Goal: Check status: Check status

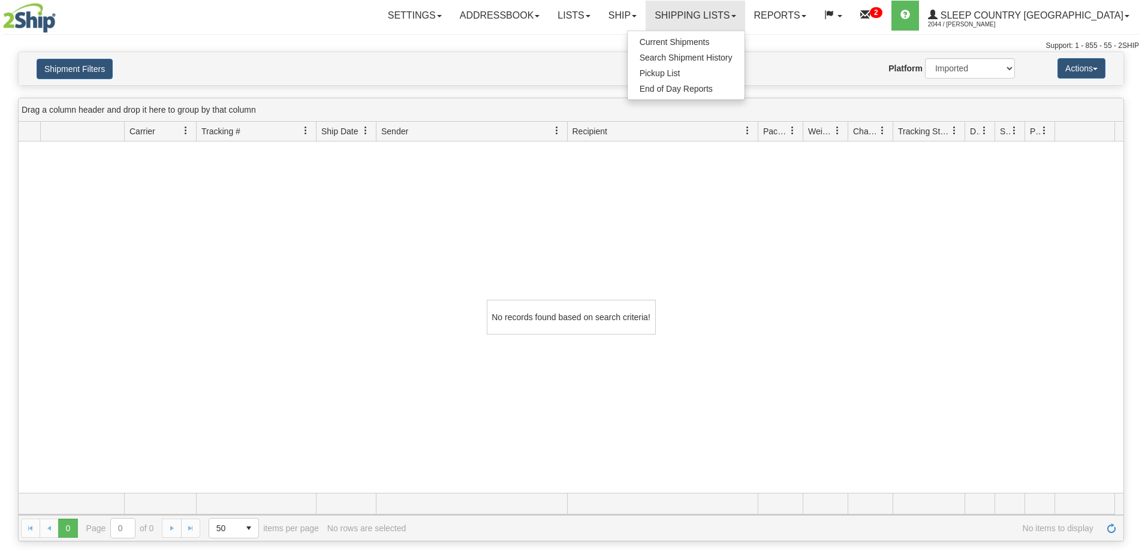
select select "1"
click at [733, 58] on span "Search Shipment History" at bounding box center [686, 58] width 93 height 10
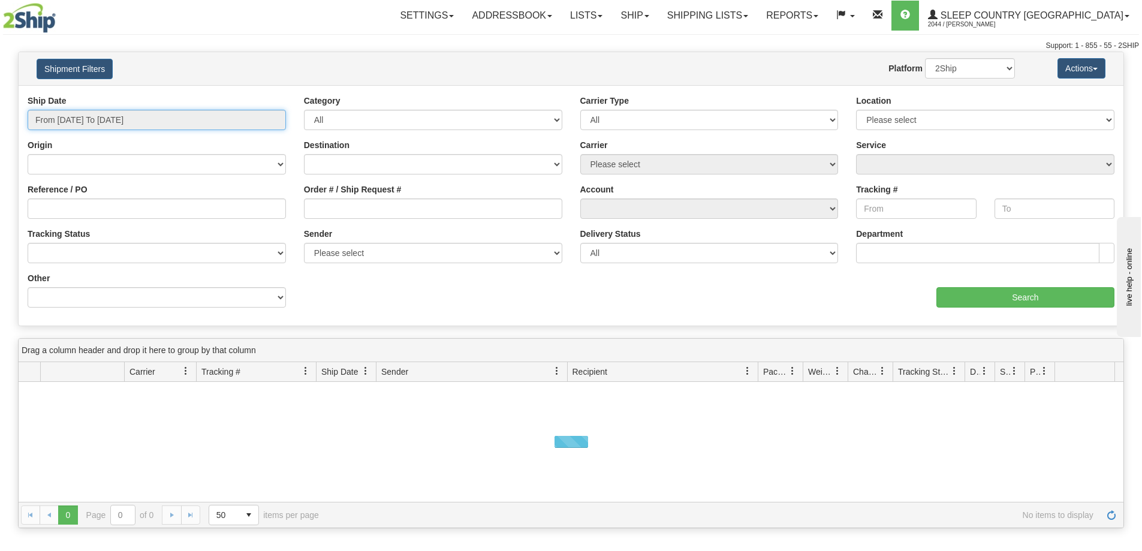
click at [63, 122] on input "From [DATE] To [DATE]" at bounding box center [157, 120] width 258 height 20
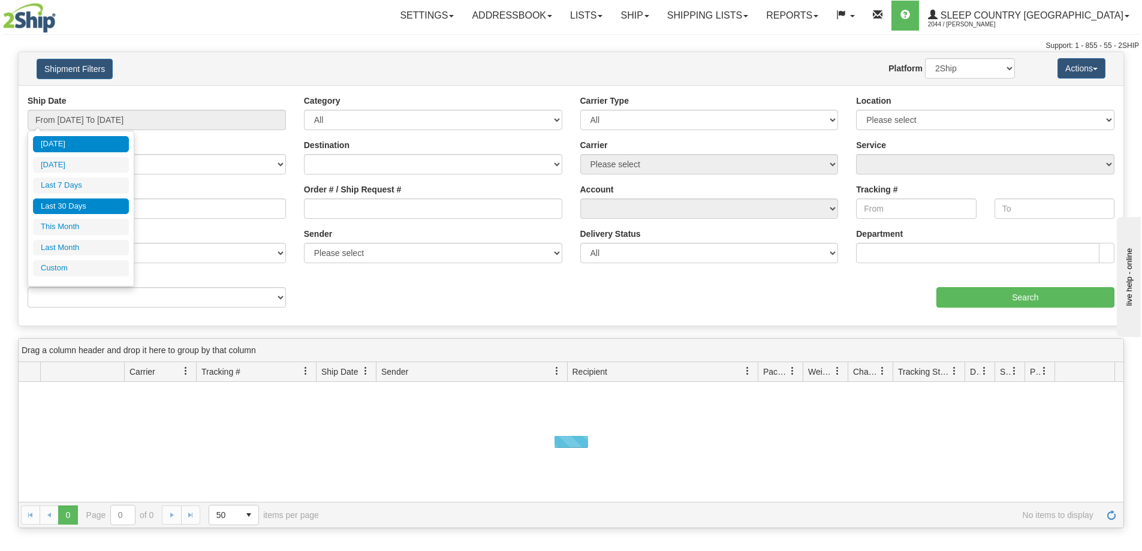
click at [67, 209] on li "Last 30 Days" at bounding box center [81, 206] width 96 height 16
type input "From [DATE] To [DATE]"
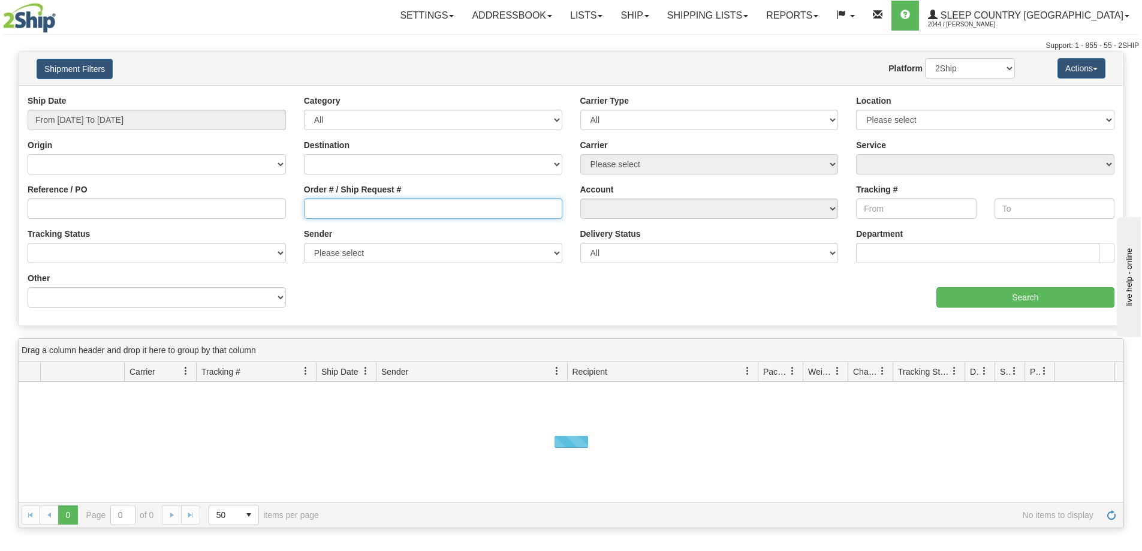
click at [330, 214] on input "Order # / Ship Request #" at bounding box center [433, 208] width 258 height 20
paste input "9002I011910"
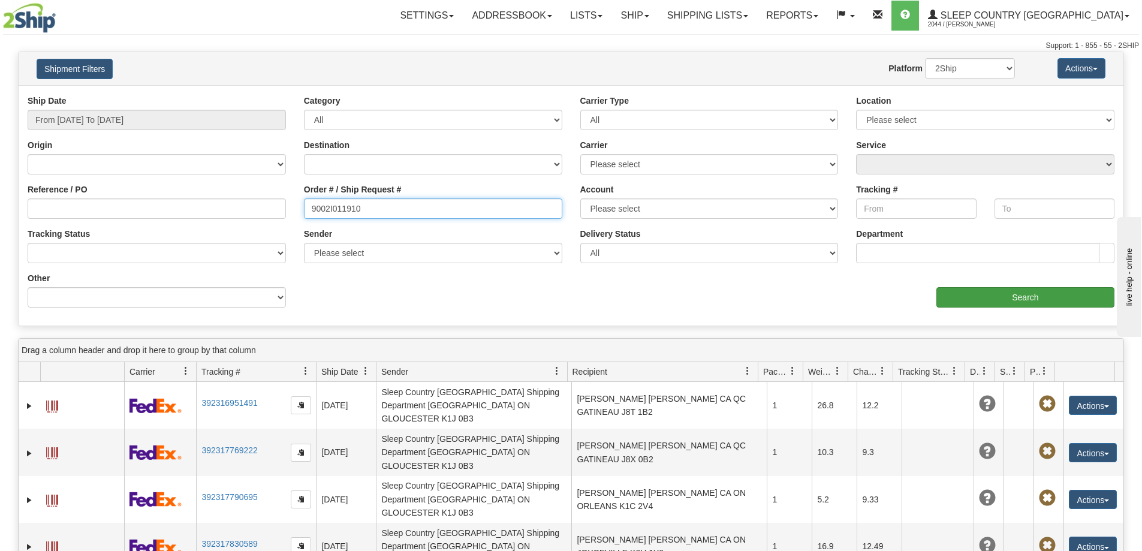
type input "9002I011910"
click at [1033, 296] on input "Search" at bounding box center [1026, 297] width 178 height 20
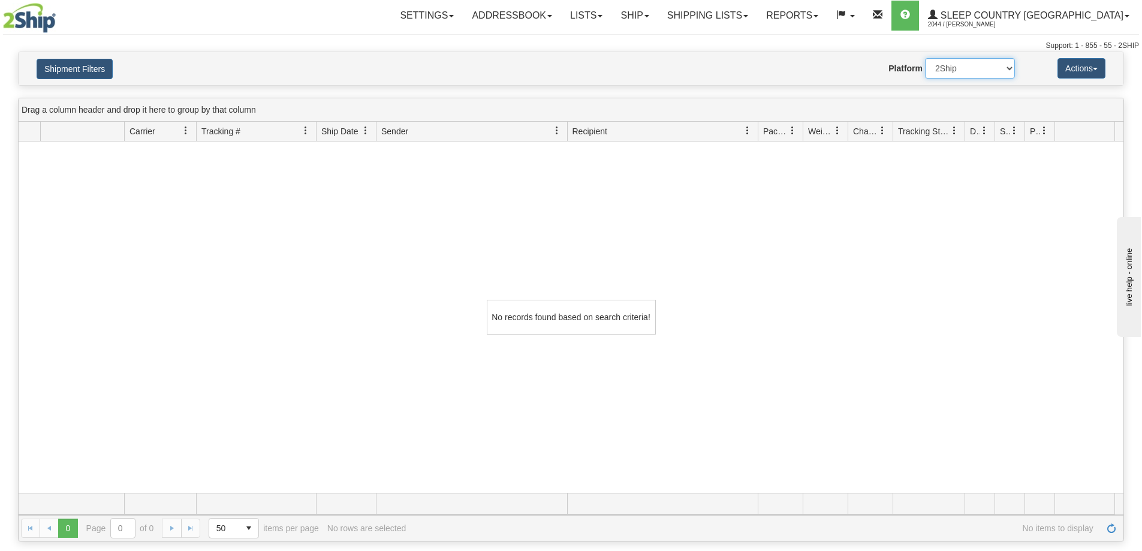
click at [990, 71] on select "2Ship Imported" at bounding box center [970, 68] width 90 height 20
select select "1"
click at [925, 58] on select "2Ship Imported" at bounding box center [970, 68] width 90 height 20
click at [747, 16] on link "Shipping lists" at bounding box center [707, 16] width 99 height 30
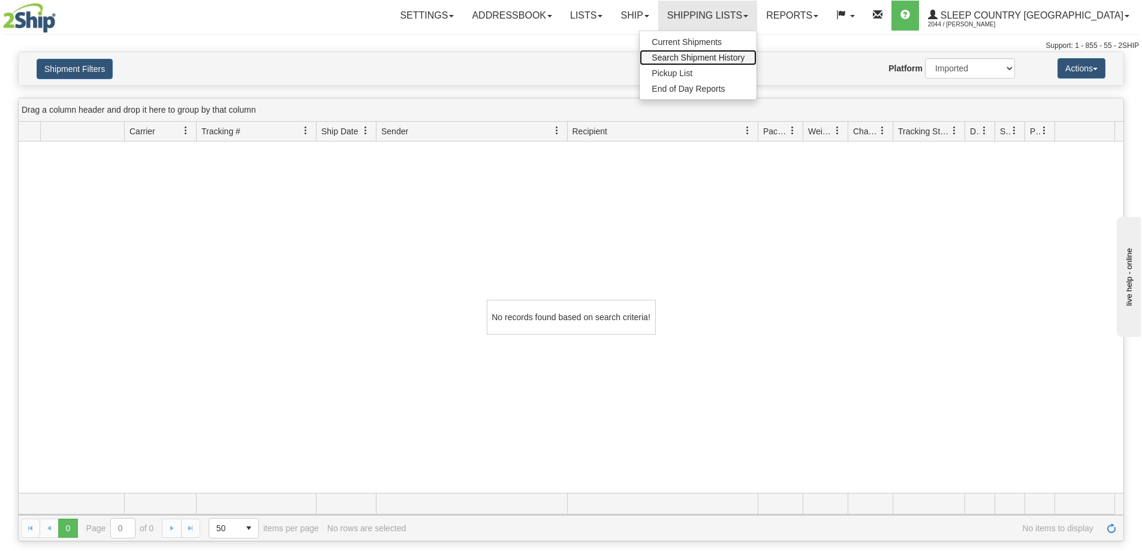
click at [744, 59] on span "Search Shipment History" at bounding box center [698, 58] width 93 height 10
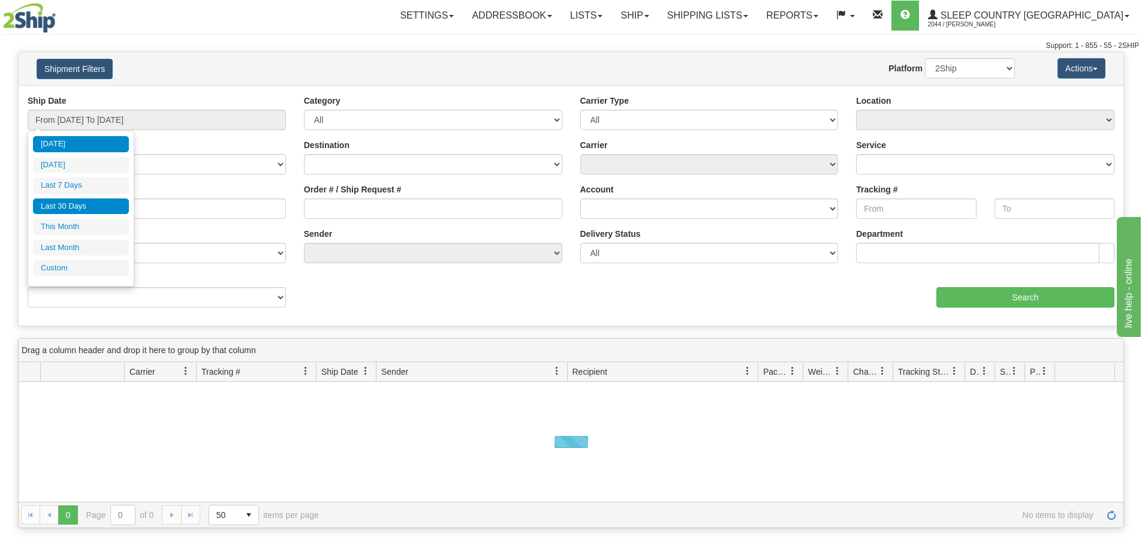
click at [66, 210] on li "Last 30 Days" at bounding box center [81, 206] width 96 height 16
type input "From [DATE] To [DATE]"
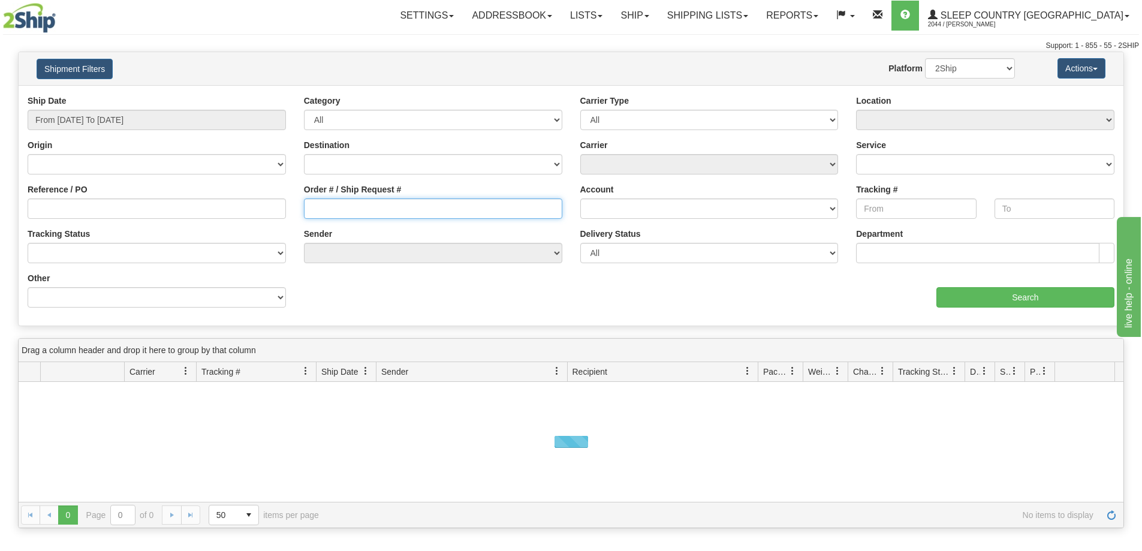
click at [315, 211] on input "Order # / Ship Request #" at bounding box center [433, 208] width 258 height 20
paste input "9000I011843"
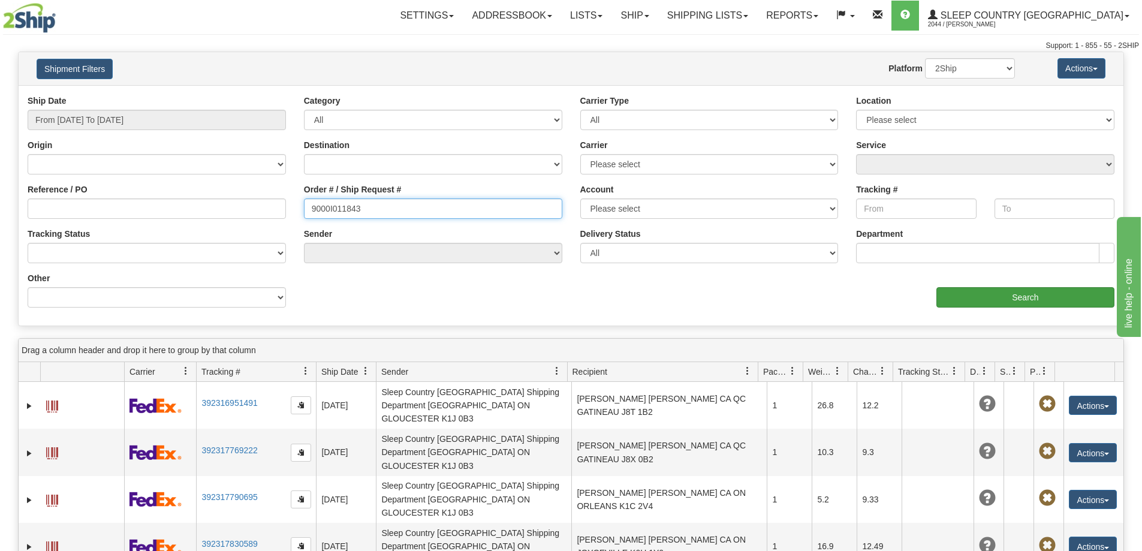
type input "9000I011843"
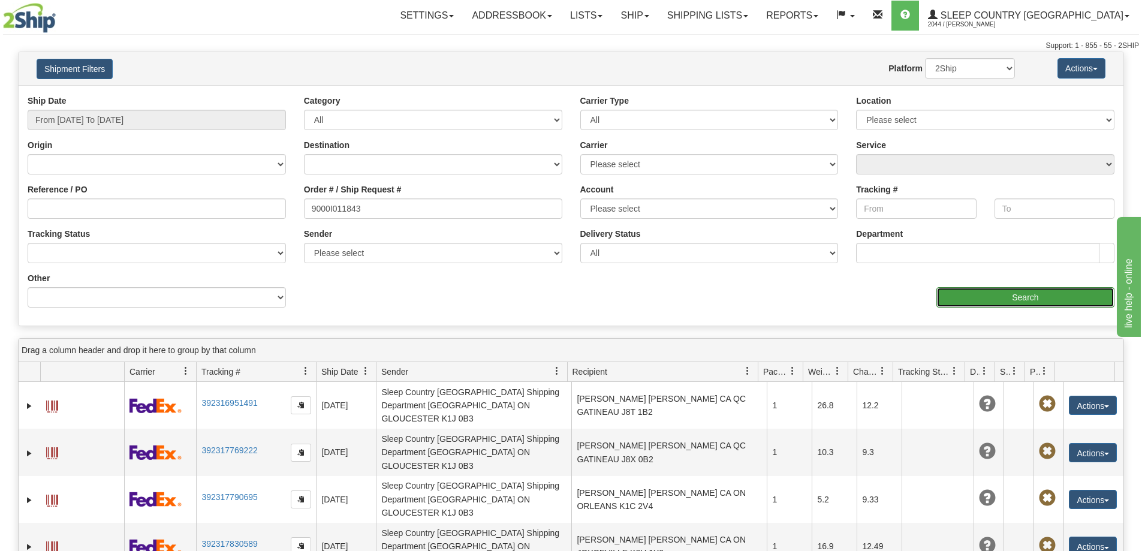
click at [1033, 298] on input "Search" at bounding box center [1026, 297] width 178 height 20
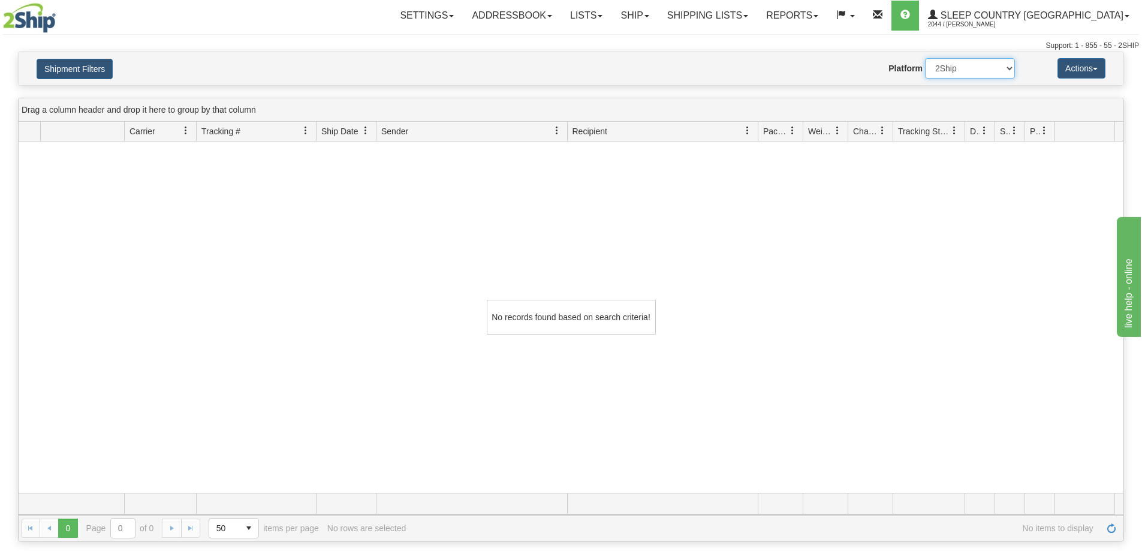
click at [965, 71] on select "2Ship Imported" at bounding box center [970, 68] width 90 height 20
select select "1"
click at [925, 58] on select "2Ship Imported" at bounding box center [970, 68] width 90 height 20
drag, startPoint x: 938, startPoint y: 355, endPoint x: 777, endPoint y: 103, distance: 299.1
click at [932, 337] on div "No records found based on search criteria!" at bounding box center [571, 317] width 1105 height 351
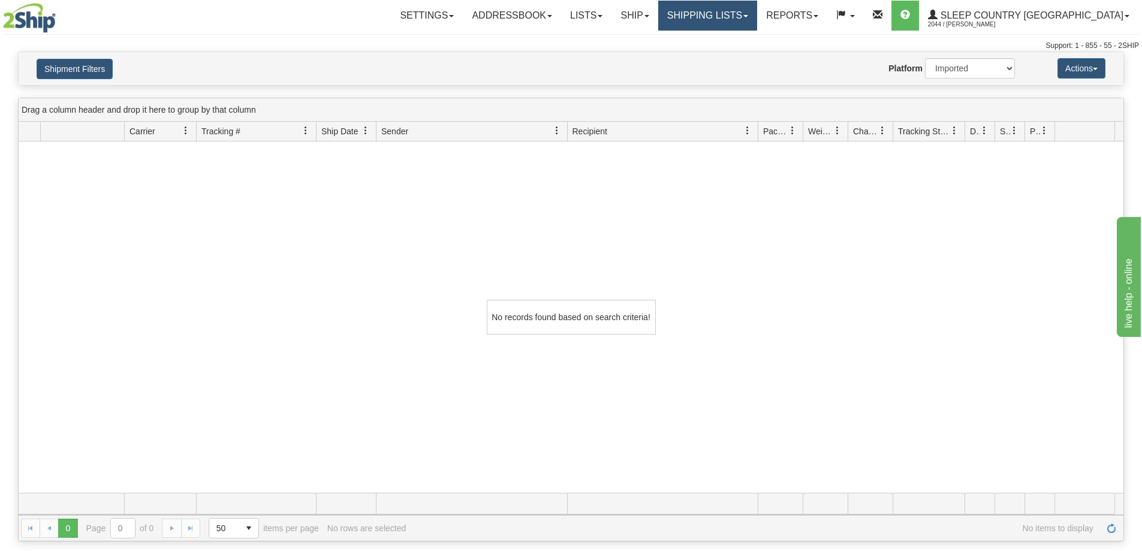
click at [745, 15] on link "Shipping lists" at bounding box center [707, 16] width 99 height 30
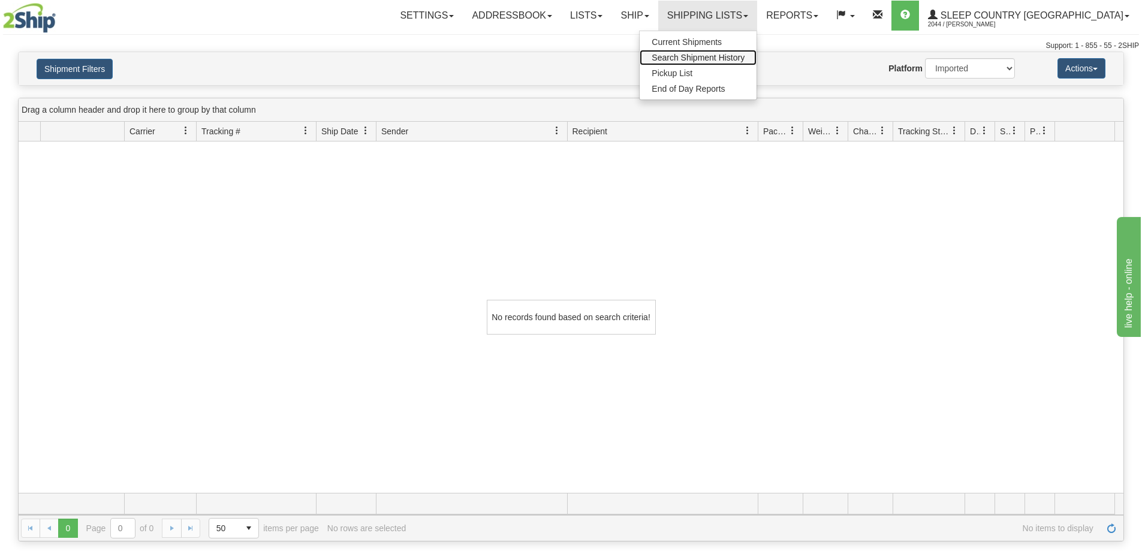
click at [739, 51] on link "Search Shipment History" at bounding box center [698, 58] width 117 height 16
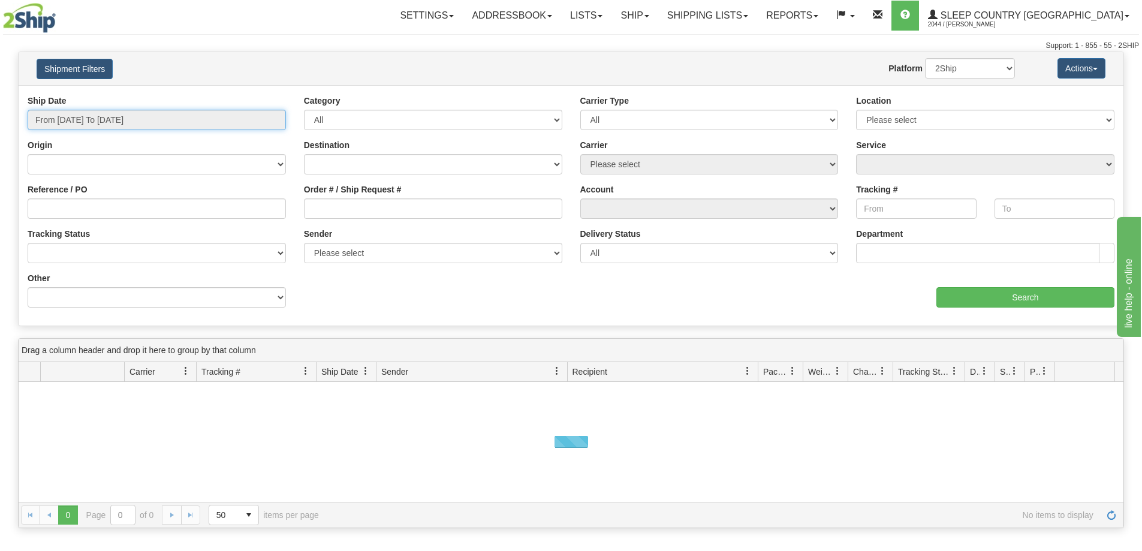
drag, startPoint x: 77, startPoint y: 119, endPoint x: 73, endPoint y: 136, distance: 16.7
click at [76, 122] on input "From [DATE] To [DATE]" at bounding box center [157, 120] width 258 height 20
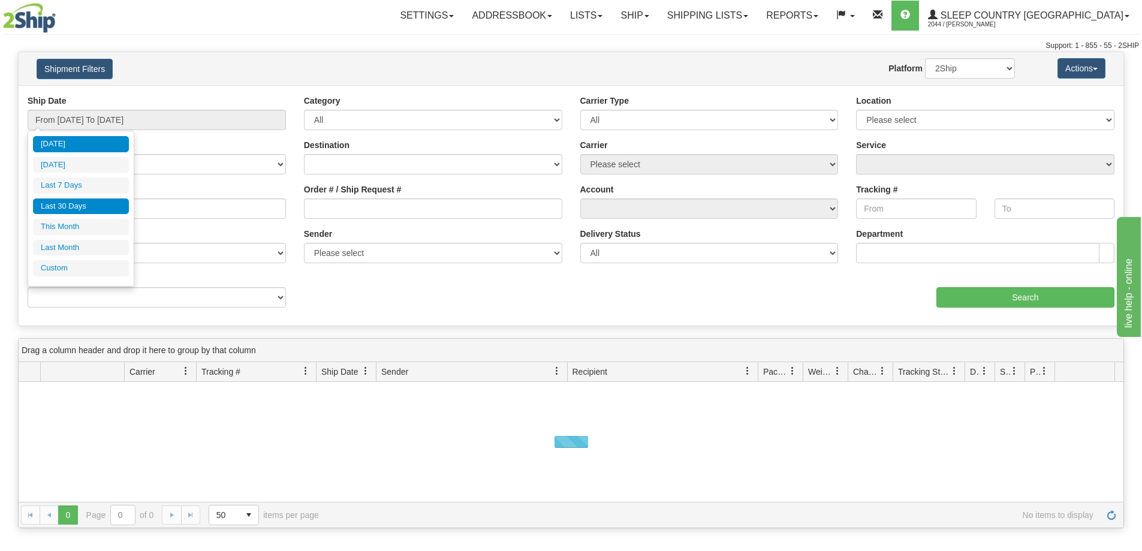
click at [64, 209] on li "Last 30 Days" at bounding box center [81, 206] width 96 height 16
type input "From [DATE] To [DATE]"
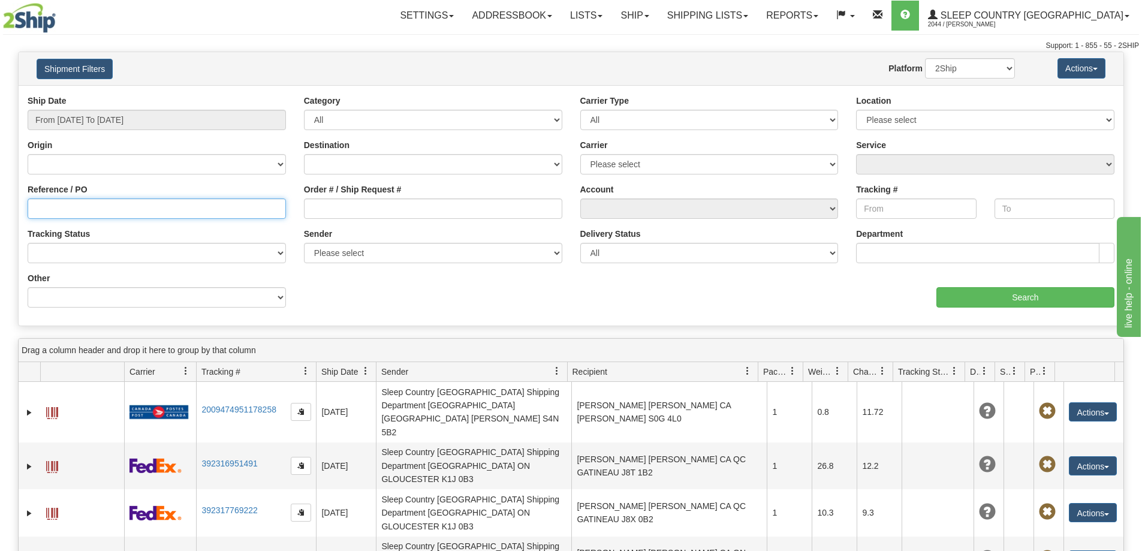
click at [90, 210] on input "Reference / PO" at bounding box center [157, 208] width 258 height 20
paste input "9000I011843"
type input "9000I011843"
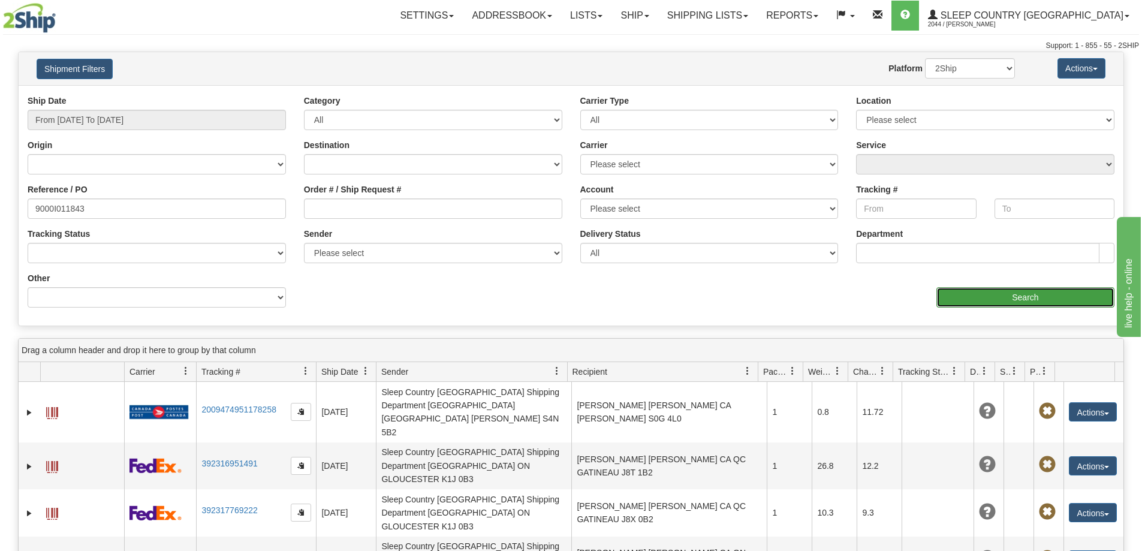
click at [1019, 297] on input "Search" at bounding box center [1026, 297] width 178 height 20
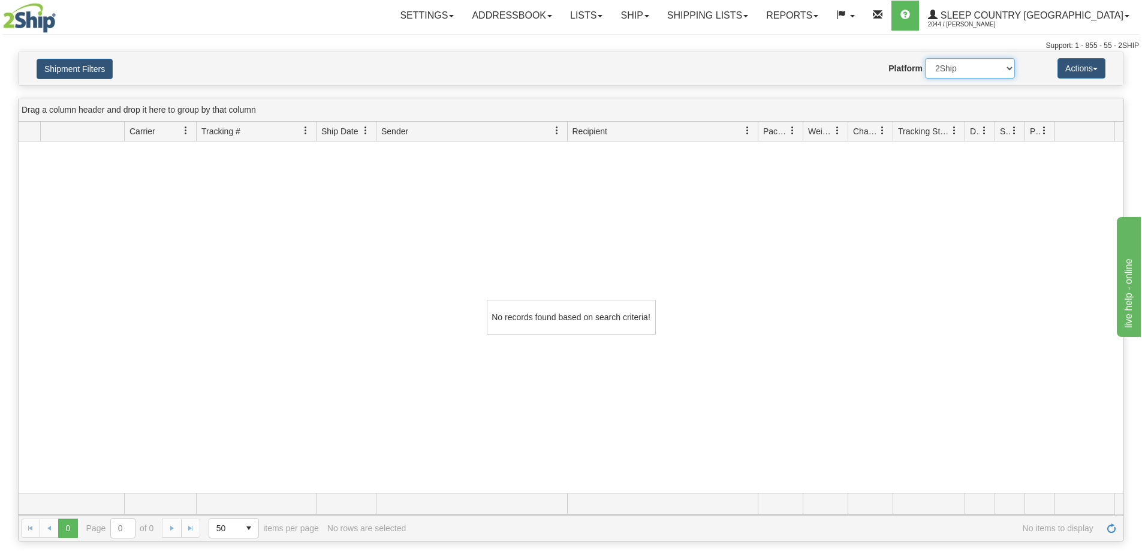
drag, startPoint x: 968, startPoint y: 70, endPoint x: 965, endPoint y: 78, distance: 8.4
click at [968, 70] on select "2Ship Imported" at bounding box center [970, 68] width 90 height 20
select select "1"
click at [925, 58] on select "2Ship Imported" at bounding box center [970, 68] width 90 height 20
click at [757, 16] on link "Shipping lists" at bounding box center [707, 16] width 99 height 30
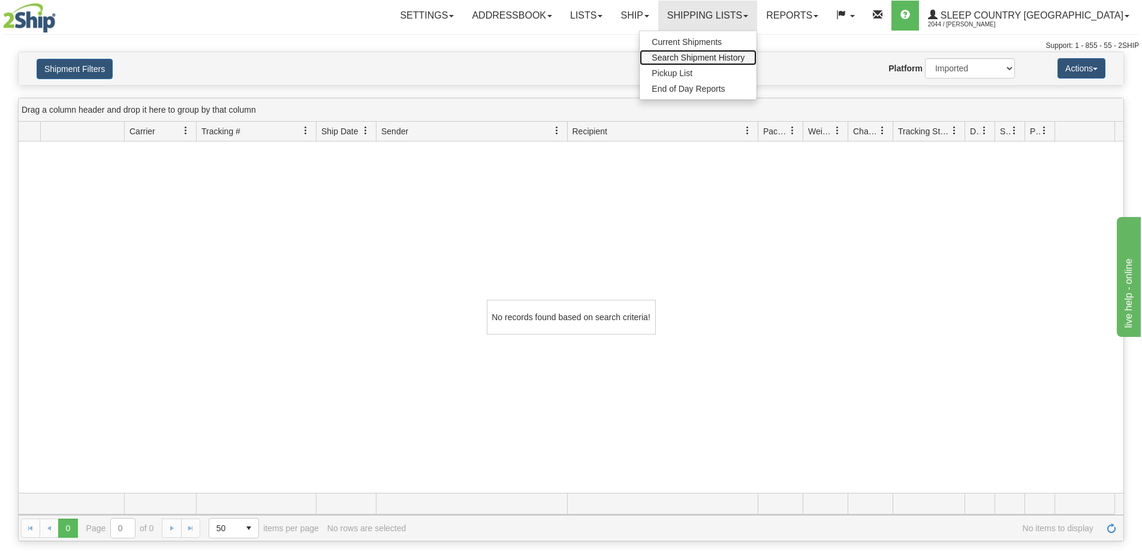
click at [745, 59] on span "Search Shipment History" at bounding box center [698, 58] width 93 height 10
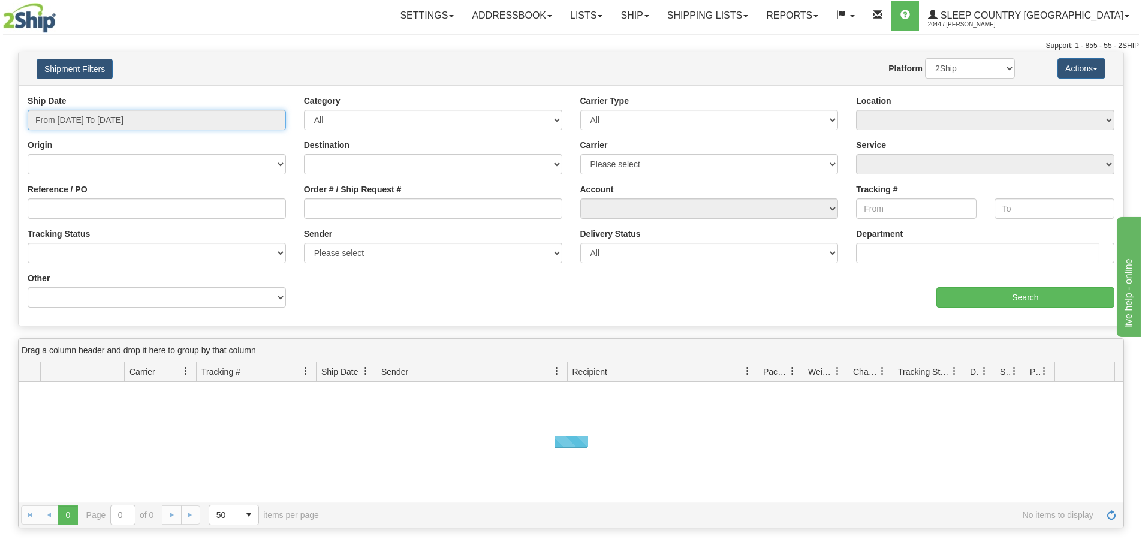
drag, startPoint x: 81, startPoint y: 112, endPoint x: 73, endPoint y: 136, distance: 25.4
click at [77, 119] on input "From [DATE] To [DATE]" at bounding box center [157, 120] width 258 height 20
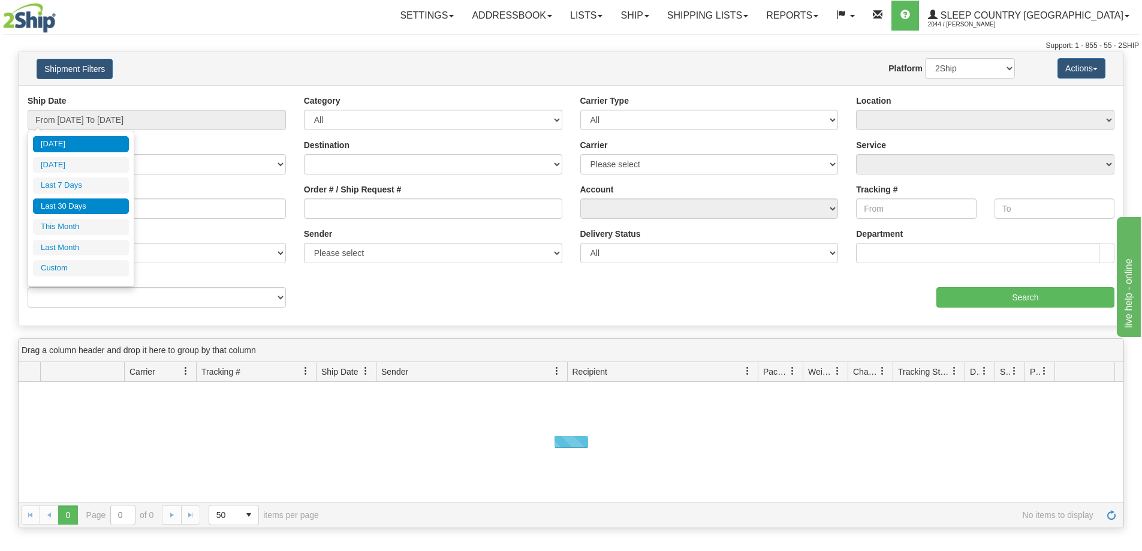
click at [63, 206] on li "Last 30 Days" at bounding box center [81, 206] width 96 height 16
type input "From [DATE] To [DATE]"
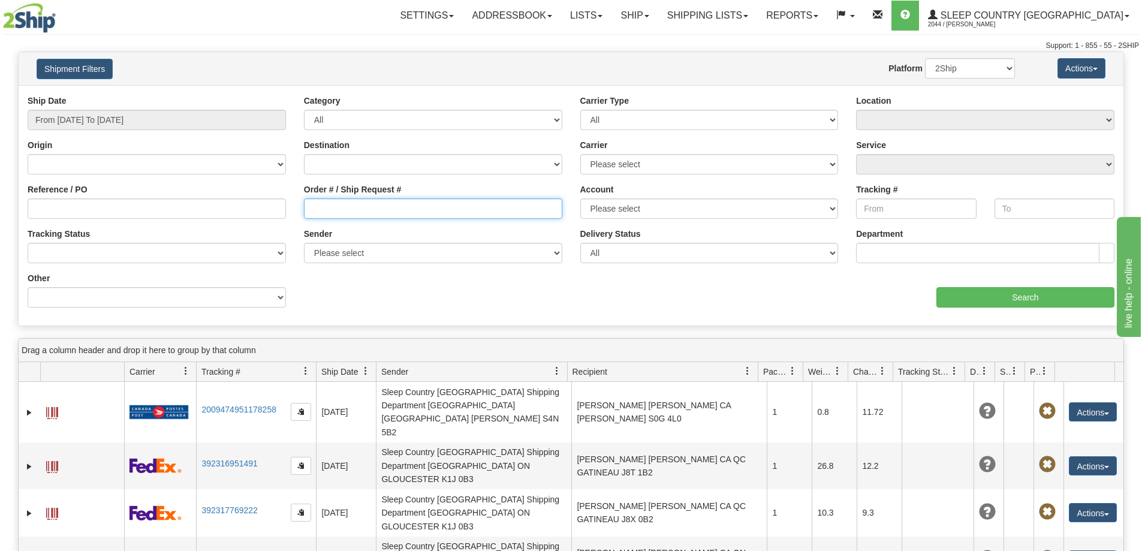
click at [316, 212] on input "Order # / Ship Request #" at bounding box center [433, 208] width 258 height 20
paste input "9000I011843"
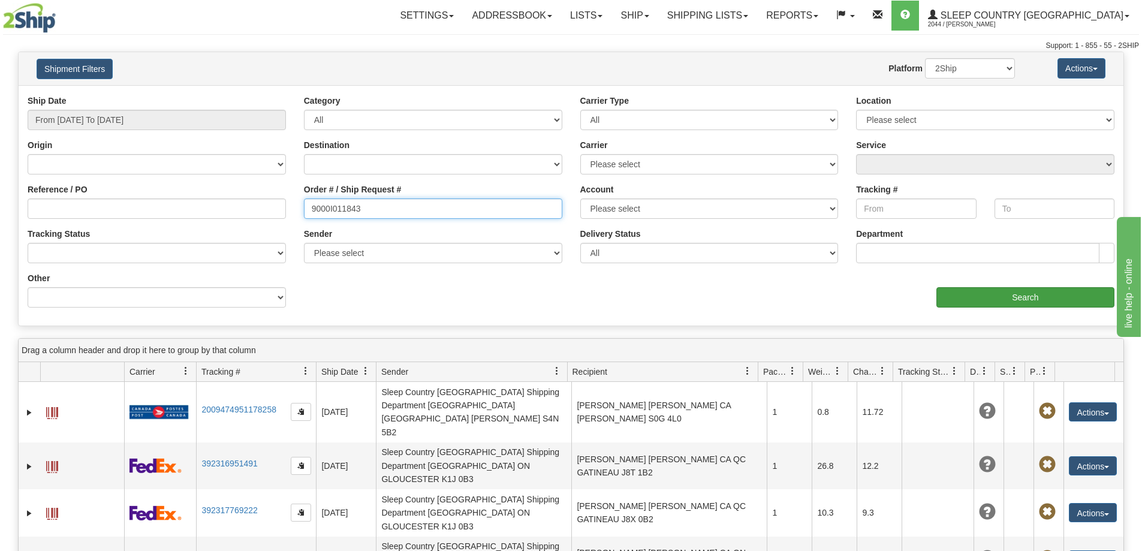
type input "9000I011843"
click at [995, 297] on input "Search" at bounding box center [1026, 297] width 178 height 20
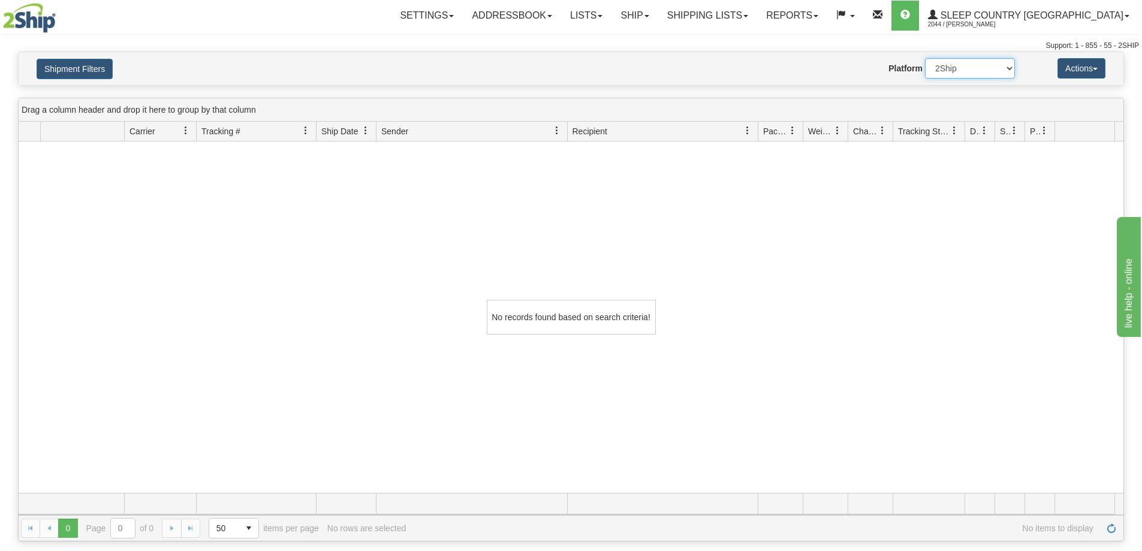
click at [954, 70] on select "2Ship Imported" at bounding box center [970, 68] width 90 height 20
select select "1"
click at [925, 58] on select "2Ship Imported" at bounding box center [970, 68] width 90 height 20
drag, startPoint x: 781, startPoint y: 13, endPoint x: 780, endPoint y: 23, distance: 10.4
click at [757, 14] on link "Shipping lists" at bounding box center [707, 16] width 99 height 30
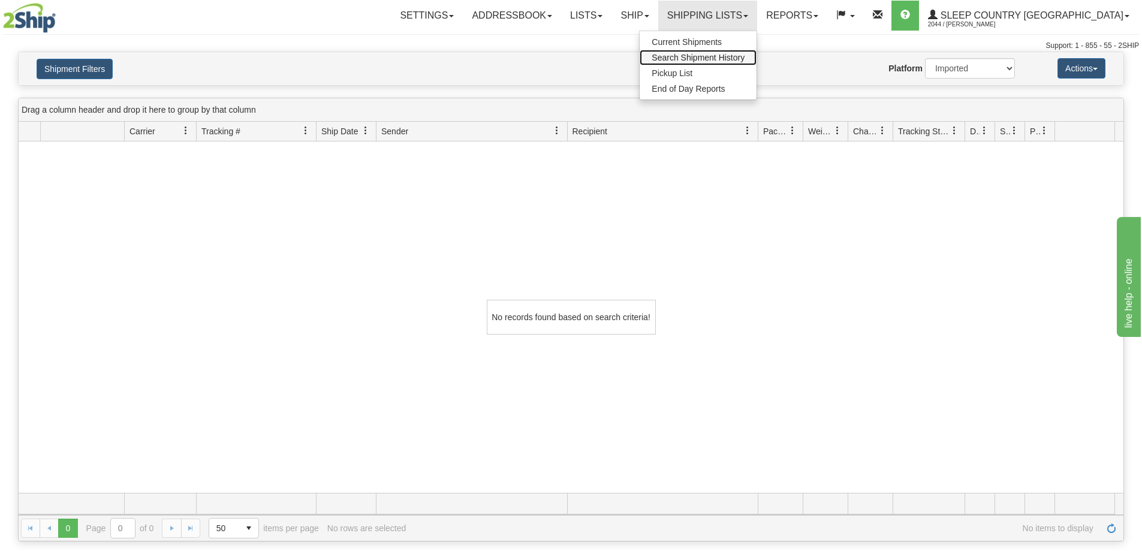
click at [745, 55] on span "Search Shipment History" at bounding box center [698, 58] width 93 height 10
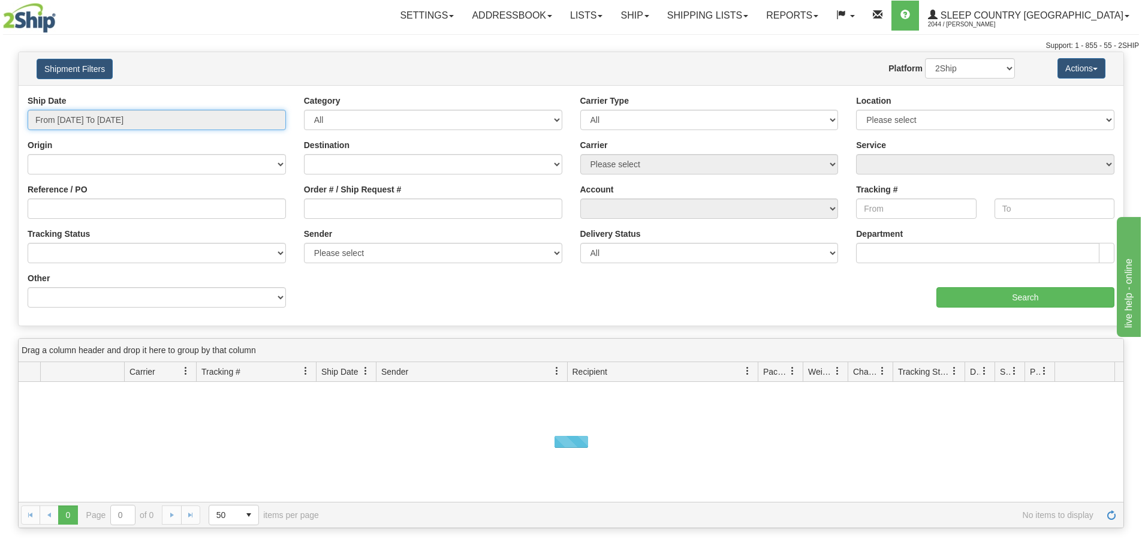
click at [91, 118] on input "From [DATE] To [DATE]" at bounding box center [157, 120] width 258 height 20
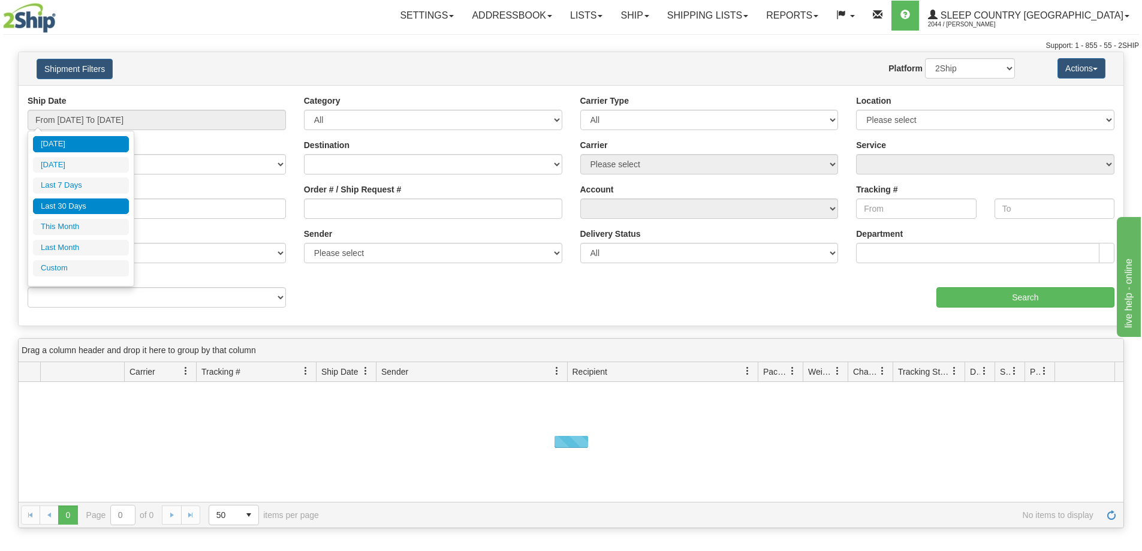
click at [70, 203] on li "Last 30 Days" at bounding box center [81, 206] width 96 height 16
type input "From [DATE] To [DATE]"
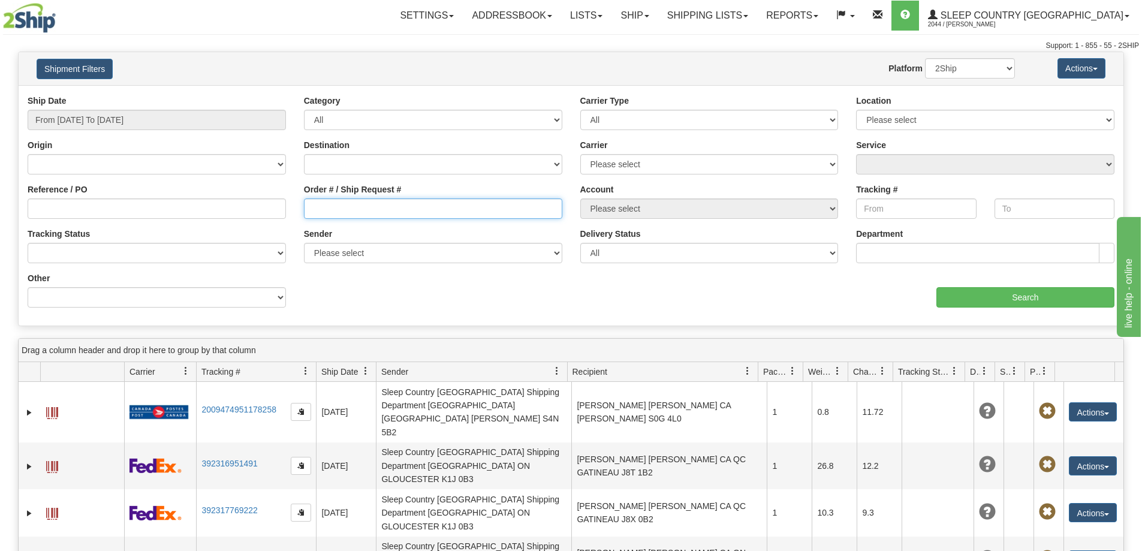
click at [347, 212] on input "Order # / Ship Request #" at bounding box center [433, 208] width 258 height 20
paste input "9000H950650"
type input "9000H950650"
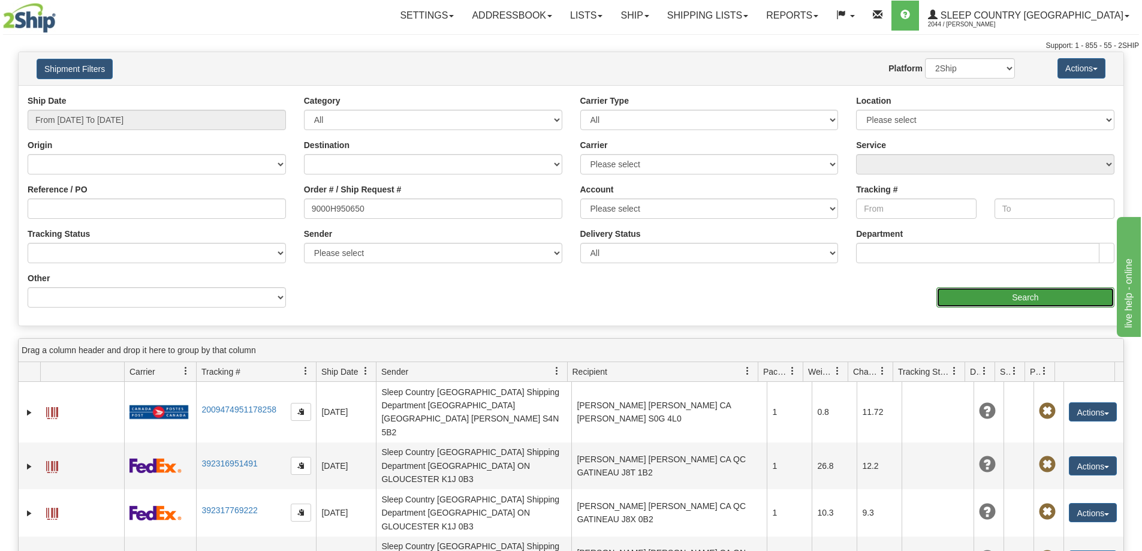
click at [1040, 302] on input "Search" at bounding box center [1026, 297] width 178 height 20
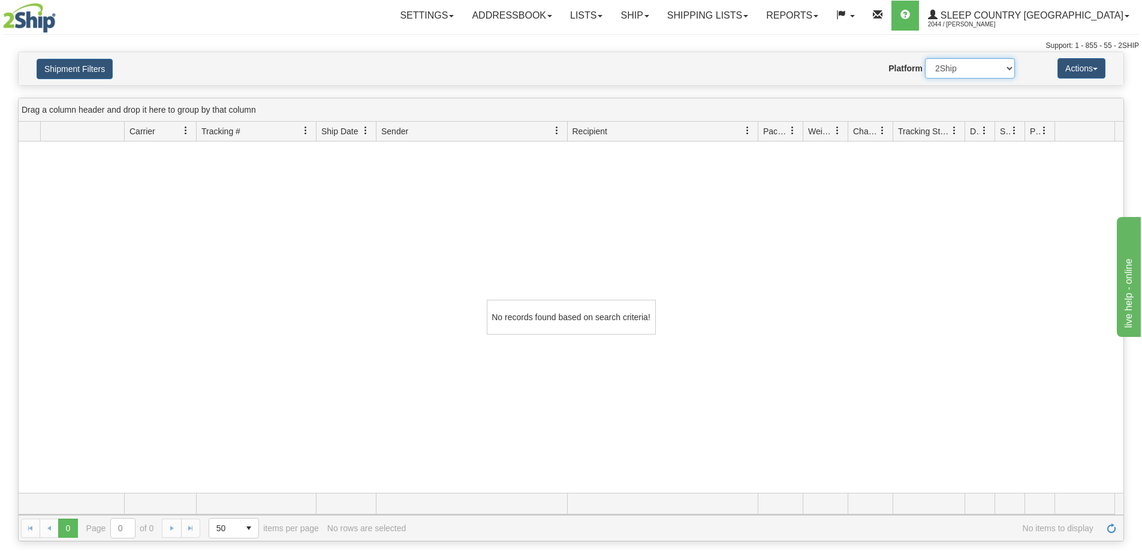
click at [973, 68] on select "2Ship Imported" at bounding box center [970, 68] width 90 height 20
select select "1"
click at [925, 58] on select "2Ship Imported" at bounding box center [970, 68] width 90 height 20
click at [86, 68] on button "Shipment Filters" at bounding box center [75, 69] width 76 height 20
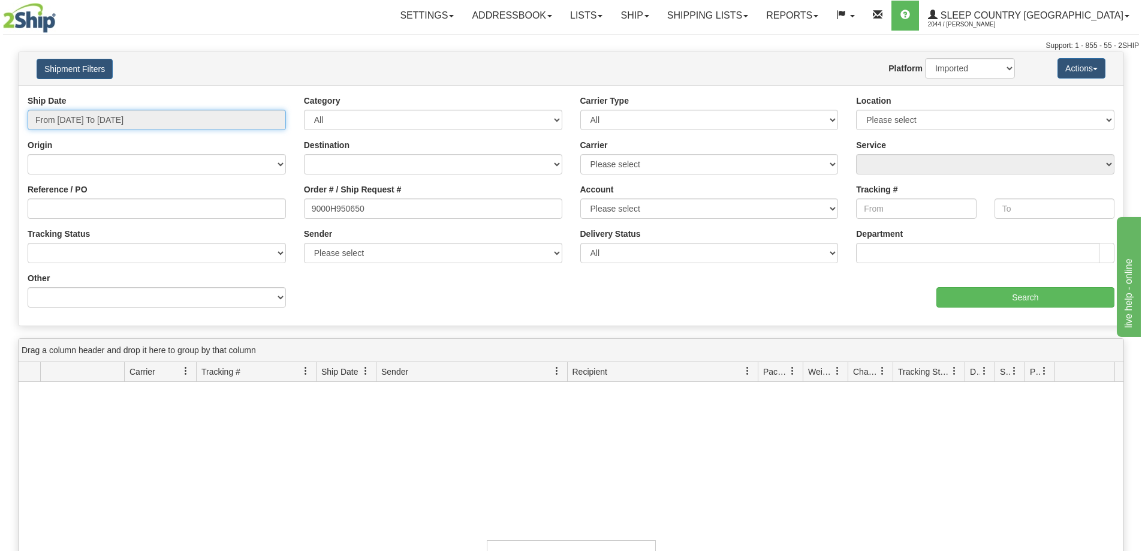
click at [63, 124] on input "From [DATE] To [DATE]" at bounding box center [157, 120] width 258 height 20
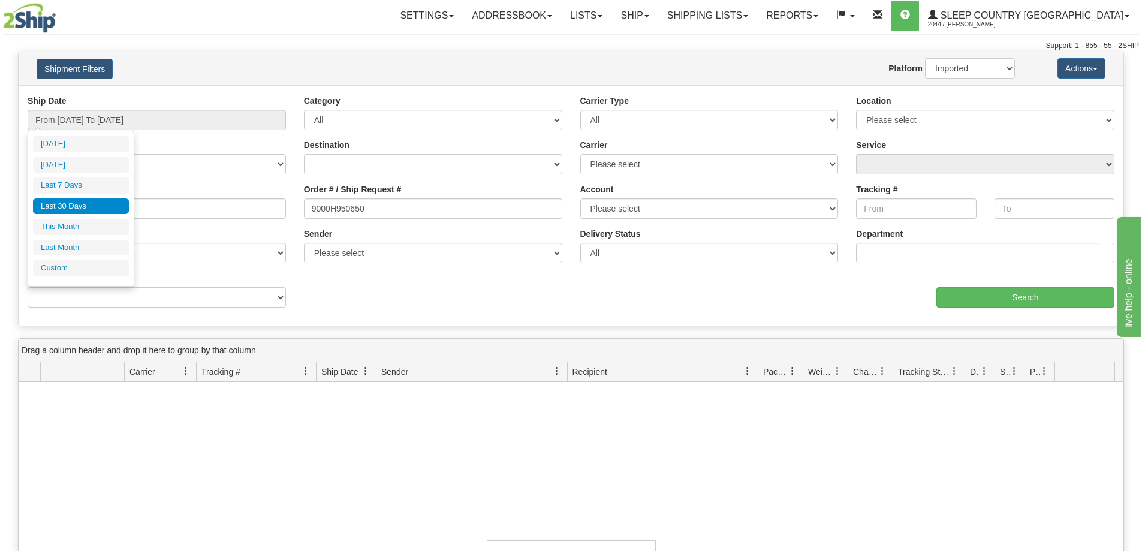
click at [58, 209] on li "Last 30 Days" at bounding box center [81, 206] width 96 height 16
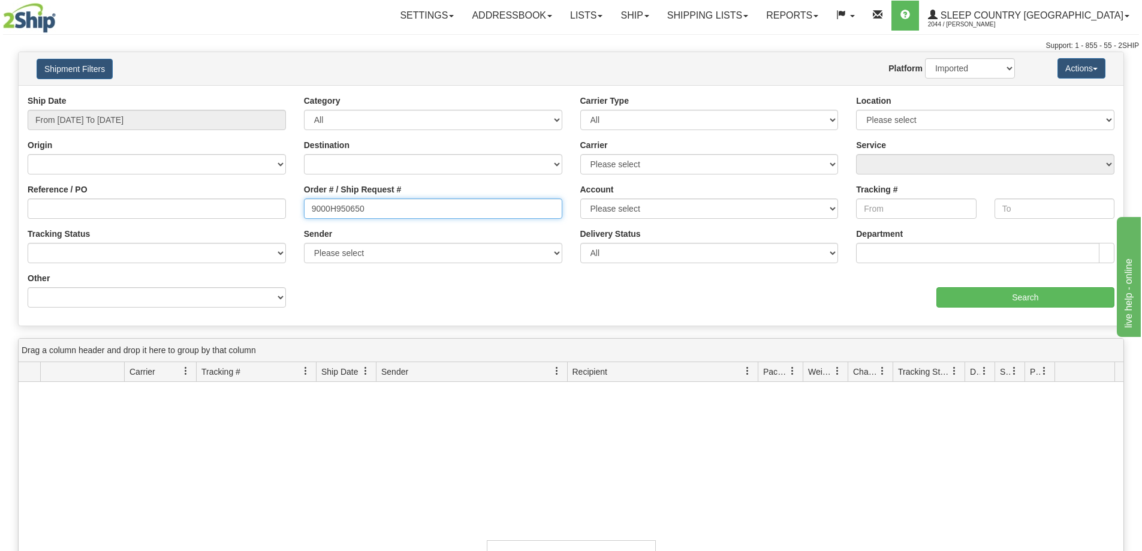
drag, startPoint x: 377, startPoint y: 206, endPoint x: 297, endPoint y: 206, distance: 79.2
click at [297, 206] on div "Order # / Ship Request # 9000H950650" at bounding box center [433, 206] width 276 height 44
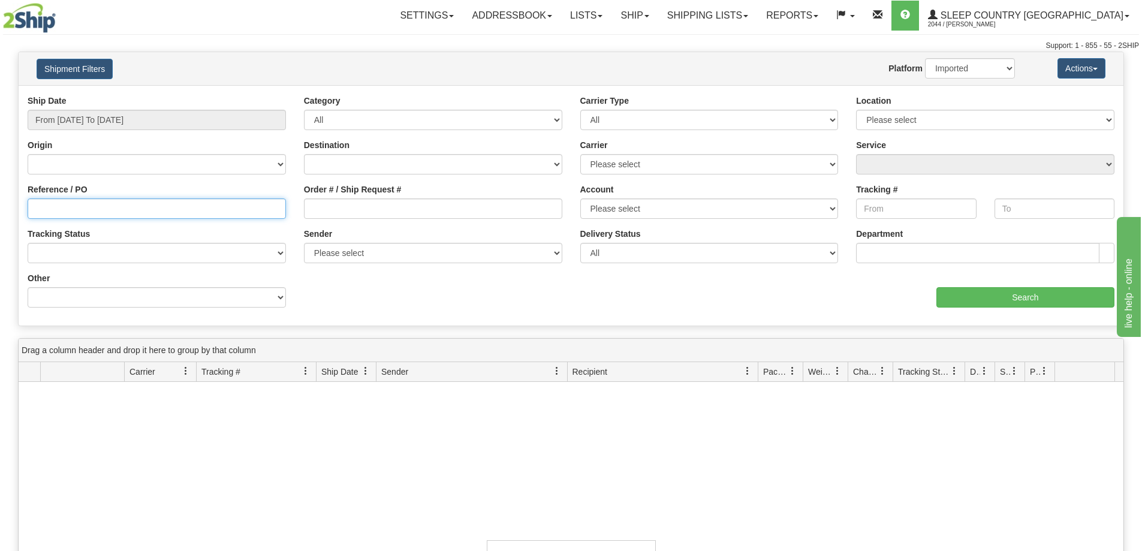
click at [58, 212] on input "Reference / PO" at bounding box center [157, 208] width 258 height 20
paste input "9000H950650"
type input "9000H950650"
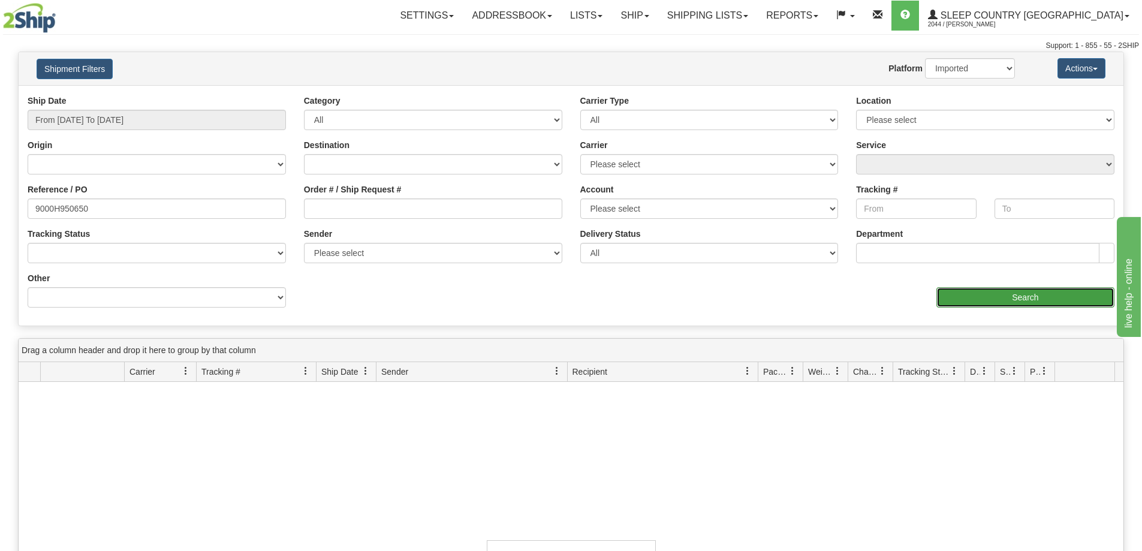
click at [1009, 295] on input "Search" at bounding box center [1026, 297] width 178 height 20
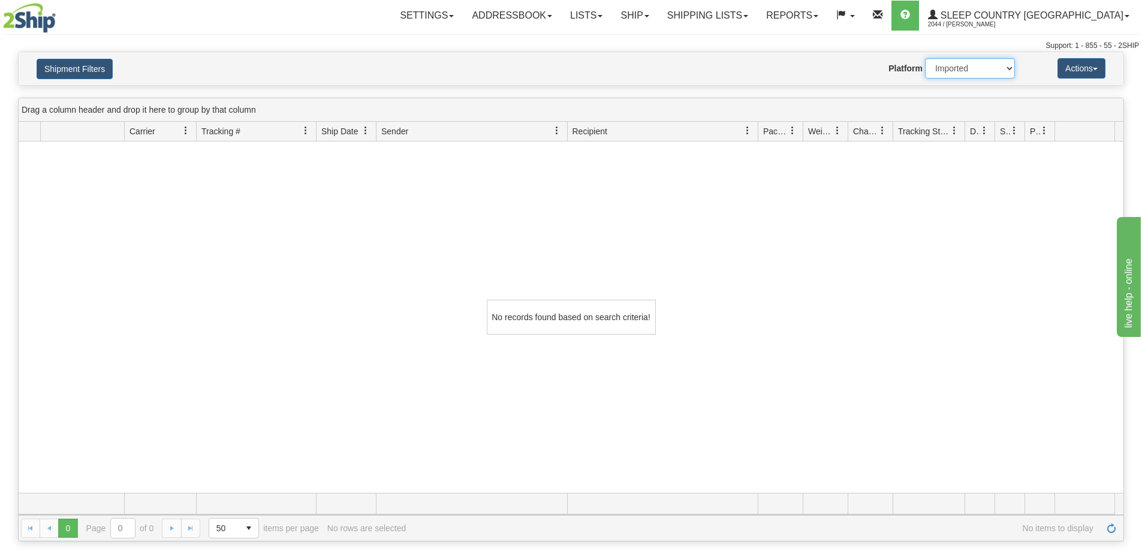
drag, startPoint x: 991, startPoint y: 70, endPoint x: 985, endPoint y: 76, distance: 8.9
click at [991, 70] on select "2Ship Imported" at bounding box center [970, 68] width 90 height 20
click at [925, 58] on select "2Ship Imported" at bounding box center [970, 68] width 90 height 20
click at [757, 15] on link "Shipping lists" at bounding box center [707, 16] width 99 height 30
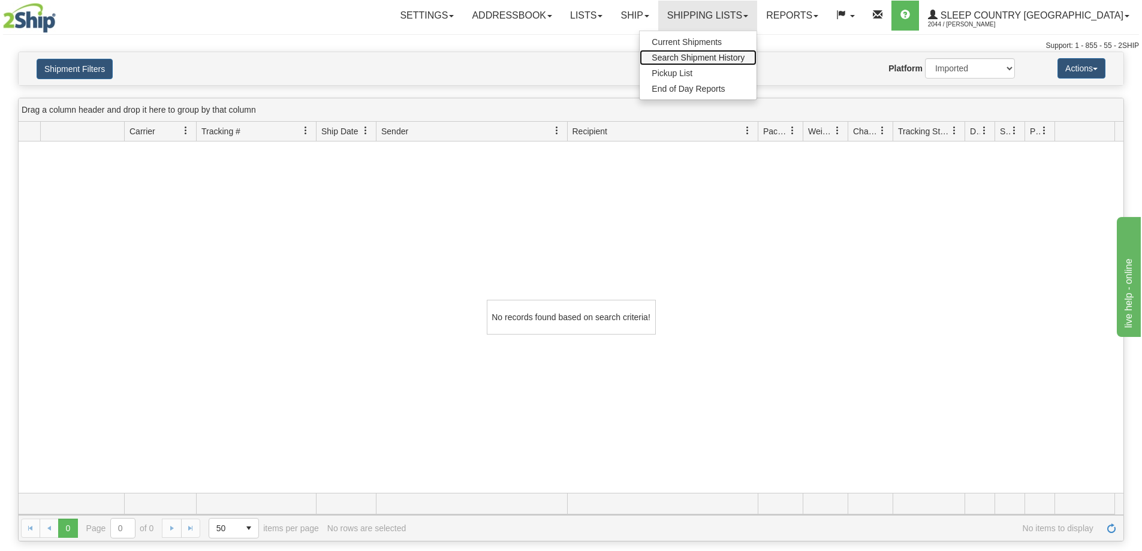
drag, startPoint x: 786, startPoint y: 55, endPoint x: 763, endPoint y: 62, distance: 24.3
click at [745, 56] on span "Search Shipment History" at bounding box center [698, 58] width 93 height 10
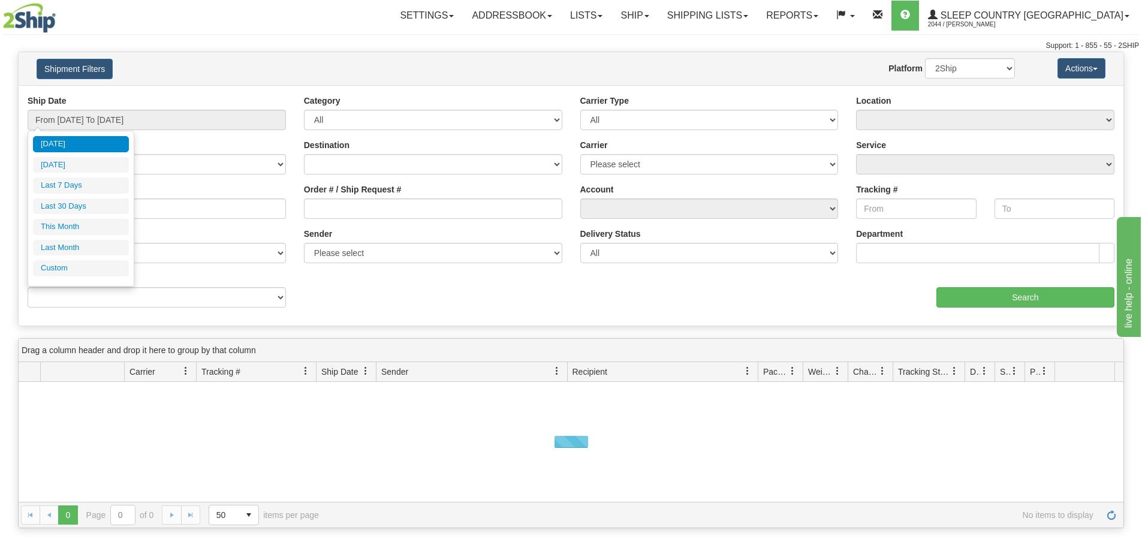
click at [80, 202] on li "Last 30 Days" at bounding box center [81, 206] width 96 height 16
type input "From [DATE] To [DATE]"
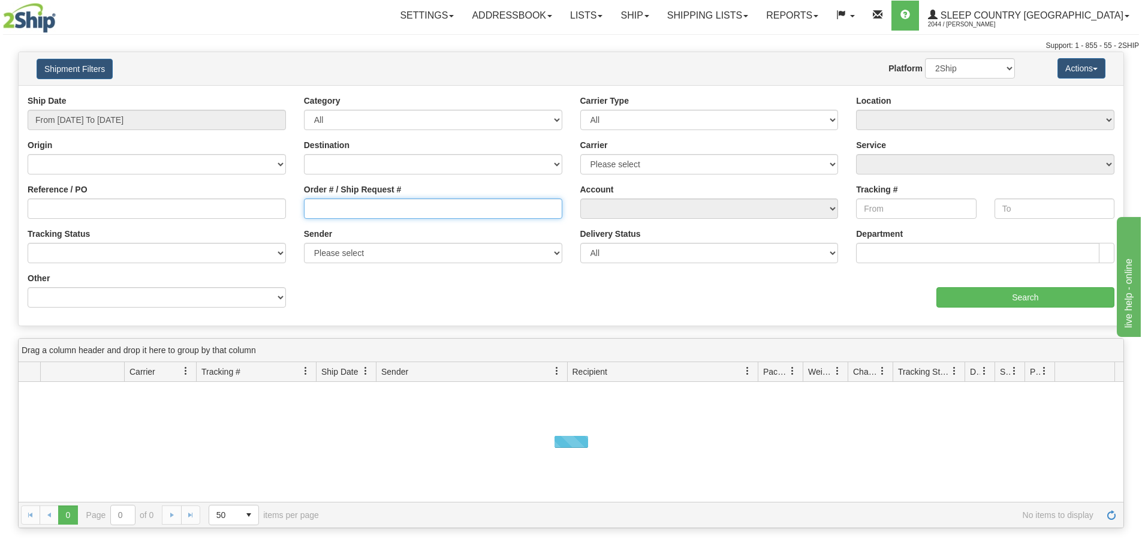
click at [318, 203] on input "Order # / Ship Request #" at bounding box center [433, 208] width 258 height 20
paste input "9000I002637"
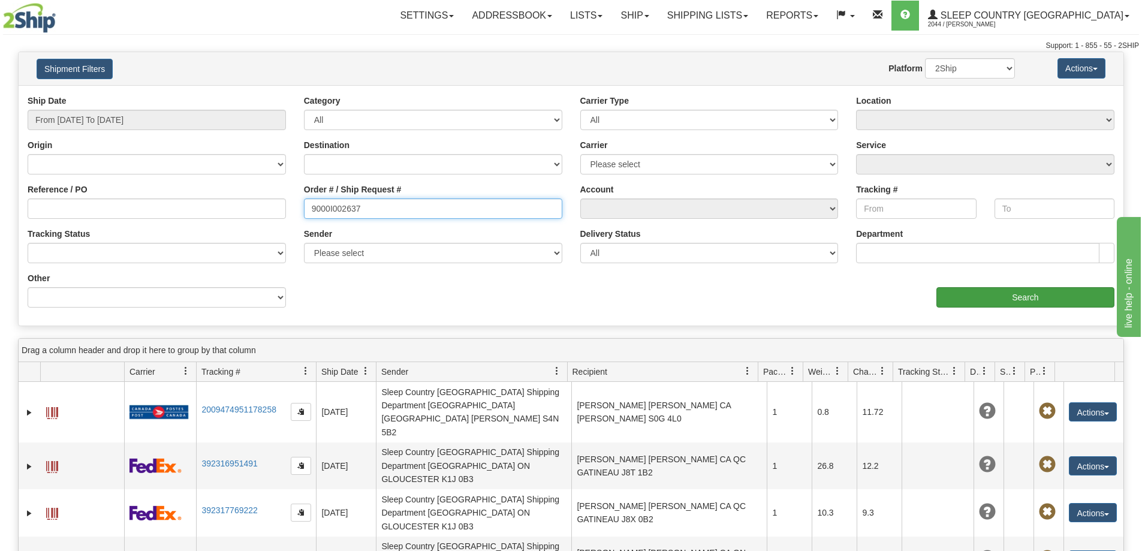
type input "9000I002637"
click at [1049, 299] on input "Search" at bounding box center [1026, 297] width 178 height 20
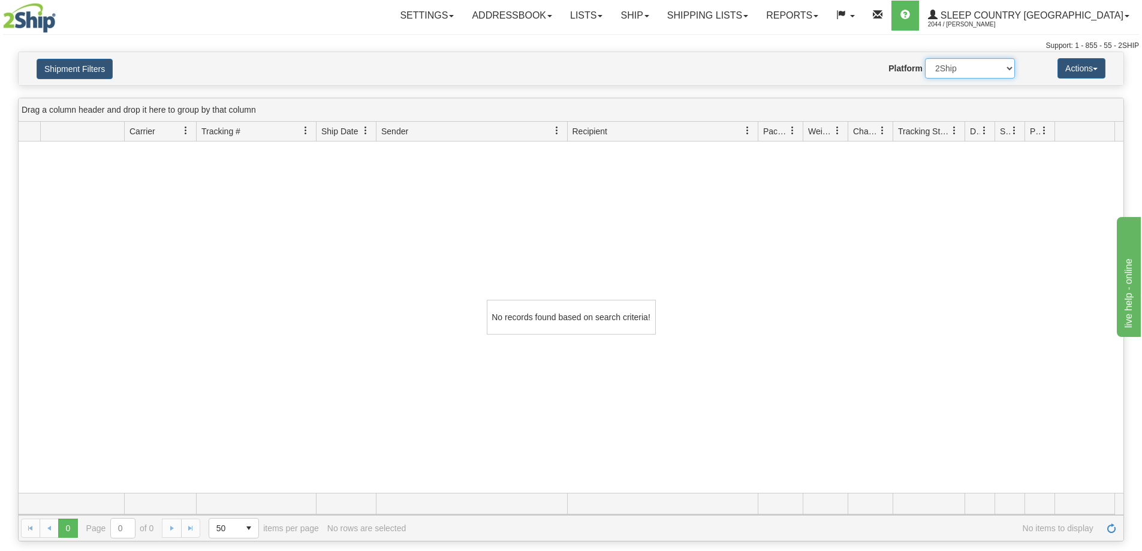
click at [985, 68] on select "2Ship Imported" at bounding box center [970, 68] width 90 height 20
select select "1"
click at [925, 58] on select "2Ship Imported" at bounding box center [970, 68] width 90 height 20
drag, startPoint x: 777, startPoint y: 401, endPoint x: 777, endPoint y: 394, distance: 7.2
click at [777, 399] on div "No records found based on search criteria!" at bounding box center [571, 317] width 1105 height 351
